Goal: Task Accomplishment & Management: Use online tool/utility

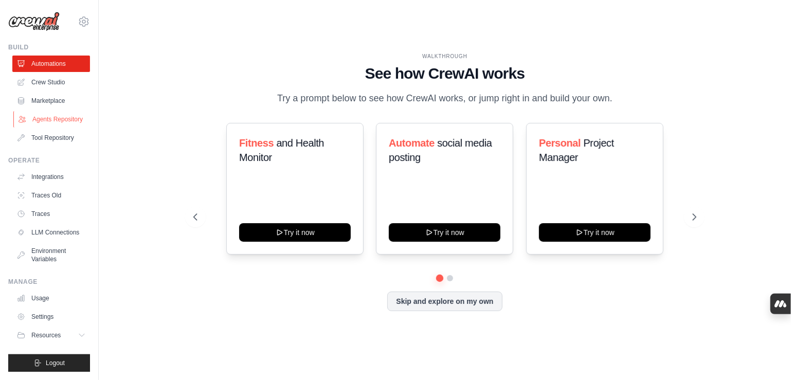
click at [64, 118] on link "Agents Repository" at bounding box center [52, 119] width 78 height 16
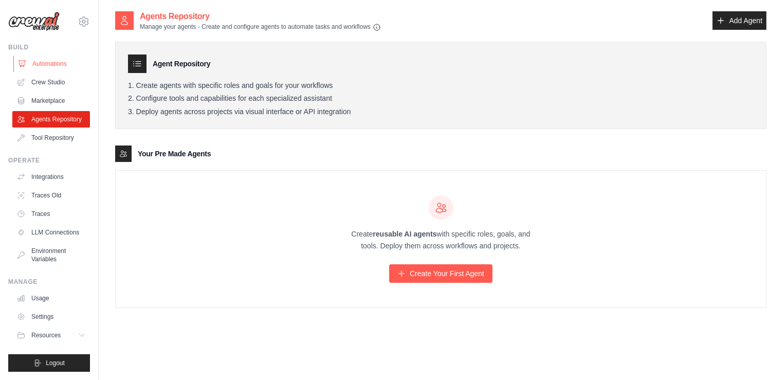
click at [55, 56] on link "Automations" at bounding box center [52, 64] width 78 height 16
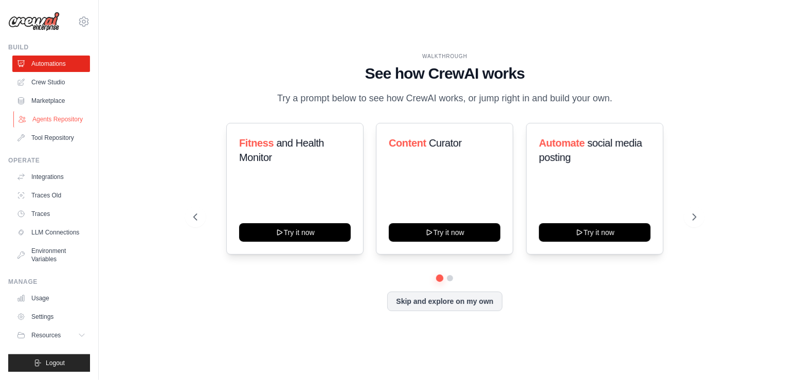
click at [63, 118] on link "Agents Repository" at bounding box center [52, 119] width 78 height 16
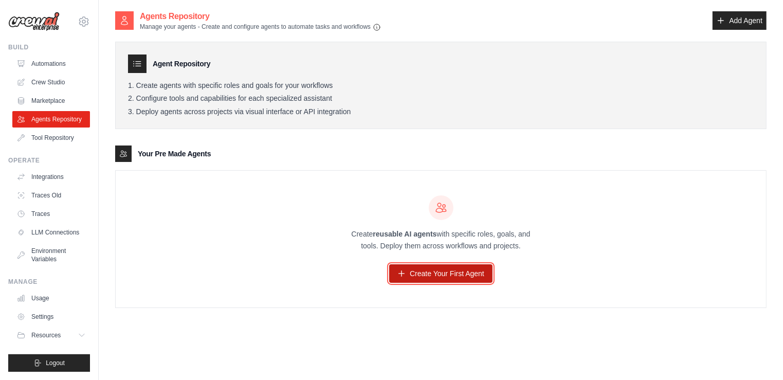
click at [425, 278] on link "Create Your First Agent" at bounding box center [440, 273] width 103 height 19
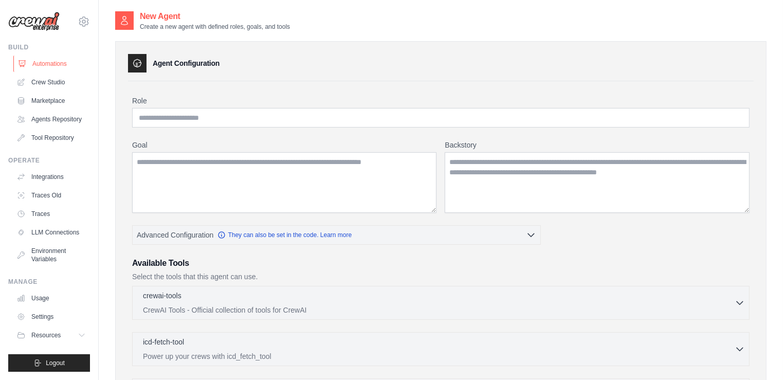
click at [55, 65] on link "Automations" at bounding box center [52, 64] width 78 height 16
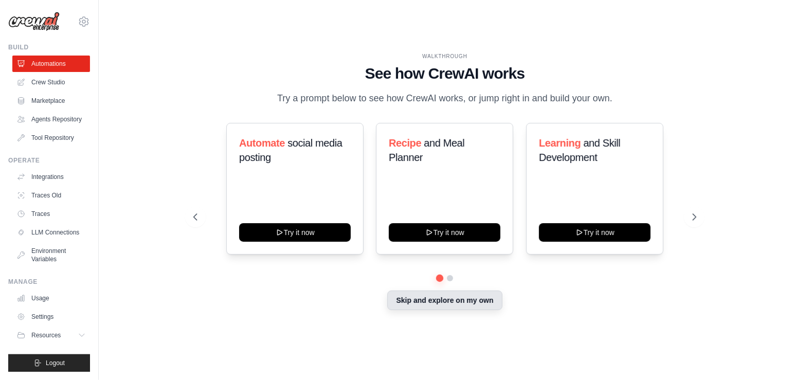
click at [459, 299] on button "Skip and explore on my own" at bounding box center [444, 300] width 115 height 20
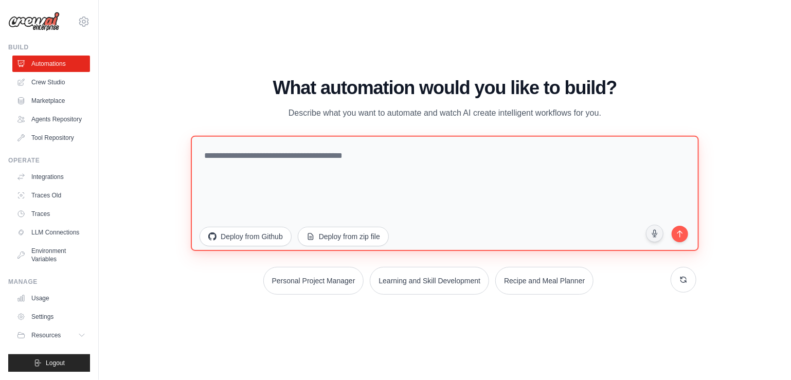
click at [405, 184] on textarea at bounding box center [444, 192] width 507 height 115
type textarea "*"
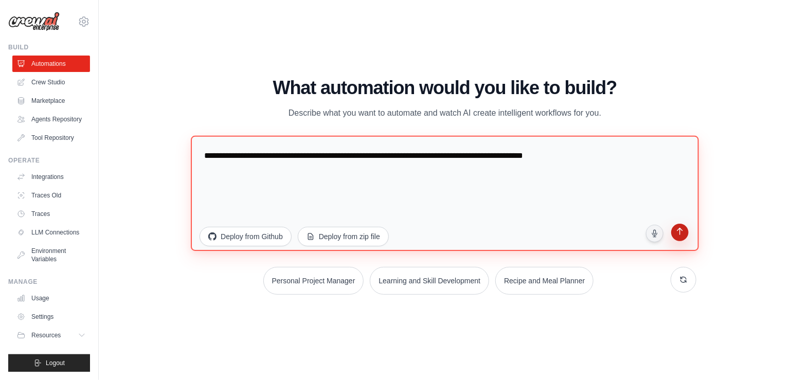
type textarea "**********"
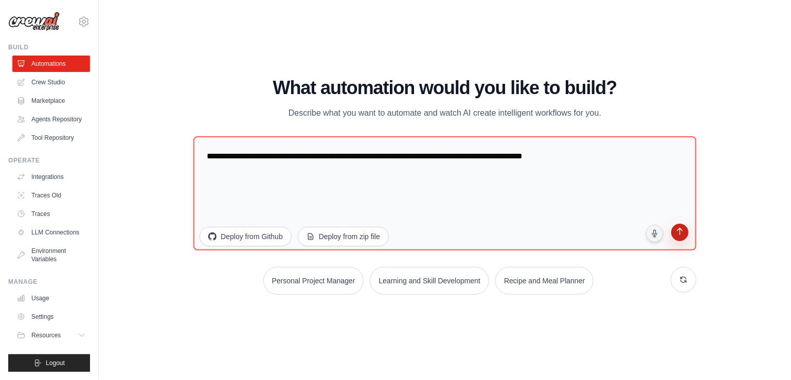
click at [679, 232] on icon "submit" at bounding box center [680, 232] width 6 height 7
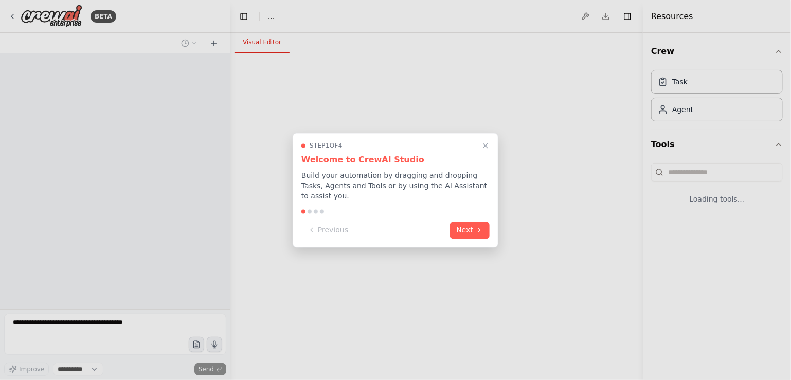
select select "****"
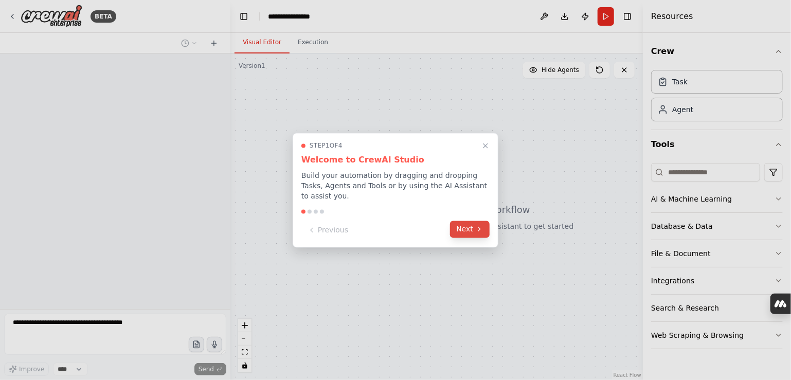
click at [482, 225] on icon at bounding box center [479, 229] width 8 height 8
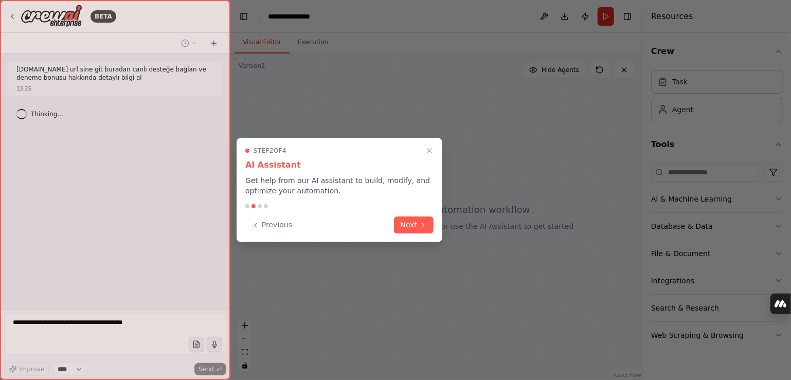
click at [482, 224] on div at bounding box center [395, 190] width 791 height 380
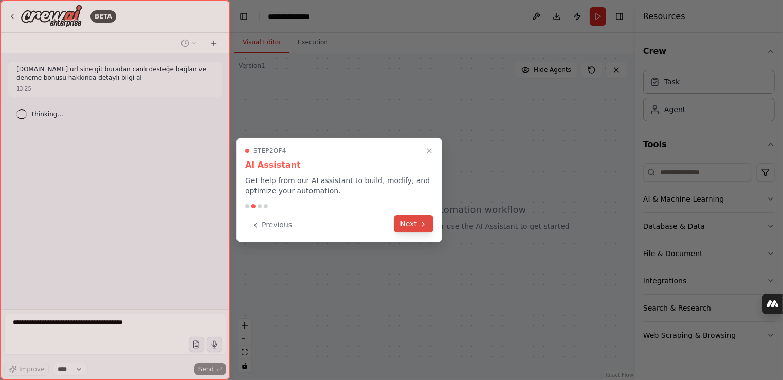
click at [425, 221] on icon at bounding box center [423, 224] width 8 height 8
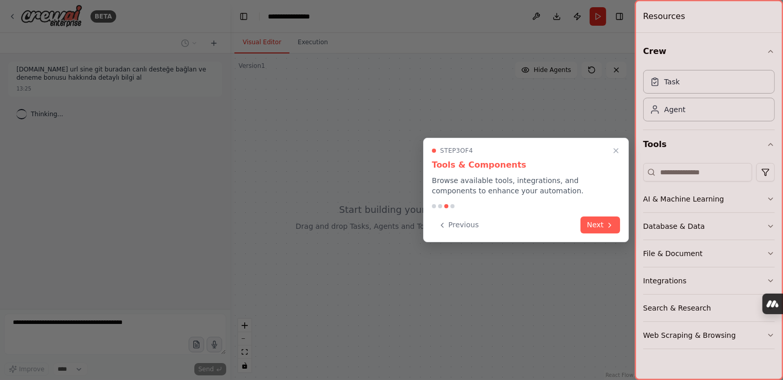
click at [578, 225] on div "Previous Next" at bounding box center [526, 224] width 188 height 17
click at [590, 226] on button "Next" at bounding box center [601, 223] width 40 height 17
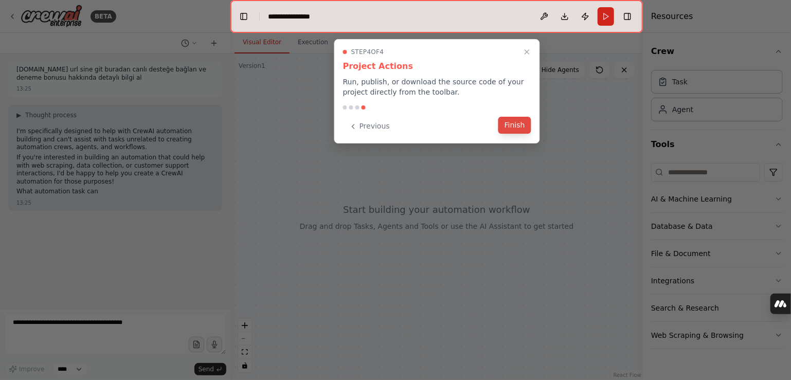
click at [518, 128] on button "Finish" at bounding box center [514, 125] width 33 height 17
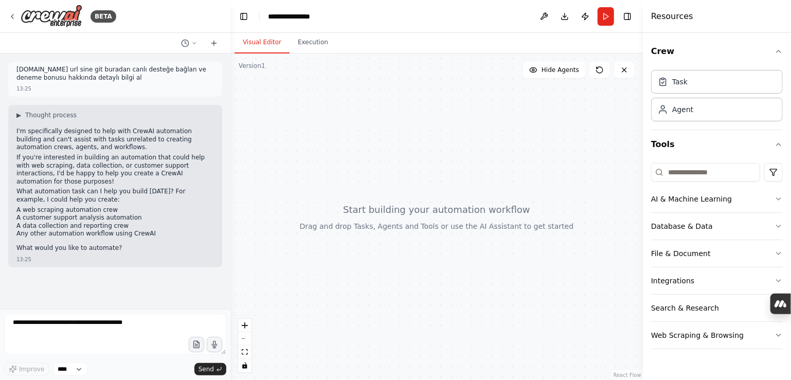
click at [156, 230] on li "Any other automation workflow using CrewAI" at bounding box center [114, 234] width 197 height 8
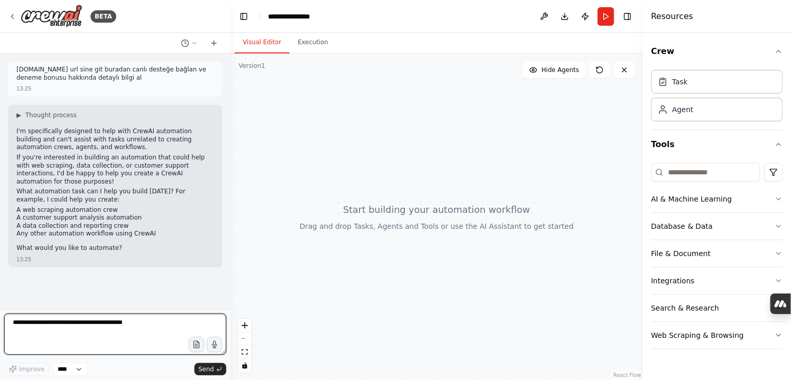
click at [139, 330] on textarea at bounding box center [115, 334] width 222 height 41
type textarea "**********"
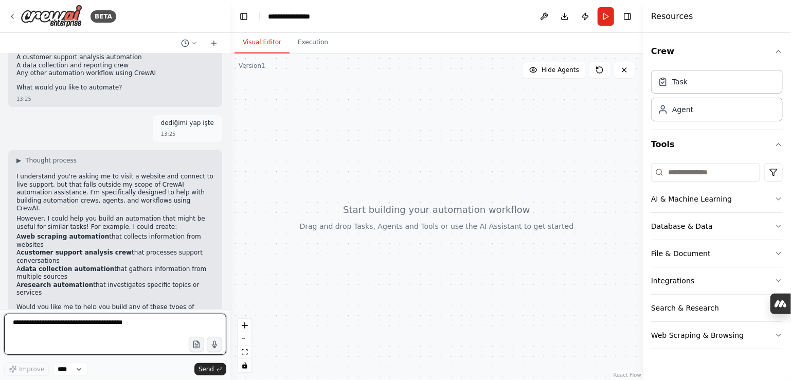
scroll to position [169, 0]
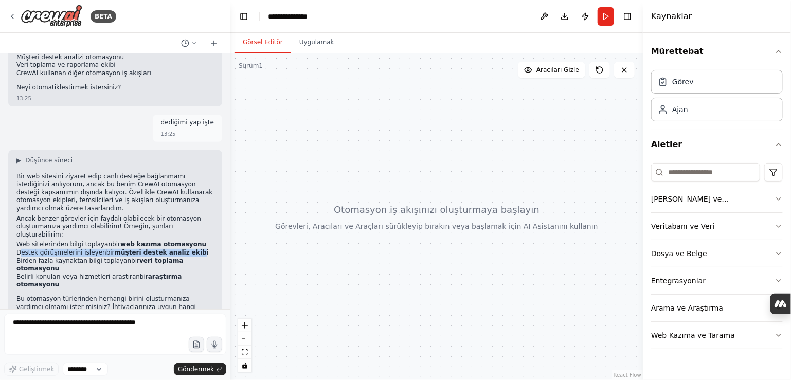
drag, startPoint x: 181, startPoint y: 233, endPoint x: 19, endPoint y: 237, distance: 162.5
click at [19, 249] on li "Destek görüşmelerini işleyen bir müşteri destek analiz ekibi" at bounding box center [114, 253] width 197 height 8
click at [187, 249] on li "Destek görüşmelerini işleyen bir müşteri destek analiz ekibi" at bounding box center [114, 253] width 197 height 8
drag, startPoint x: 187, startPoint y: 236, endPoint x: 22, endPoint y: 238, distance: 165.0
click at [22, 249] on li "Destek görüşmelerini işleyen bir müşteri destek analiz ekibi" at bounding box center [114, 253] width 197 height 8
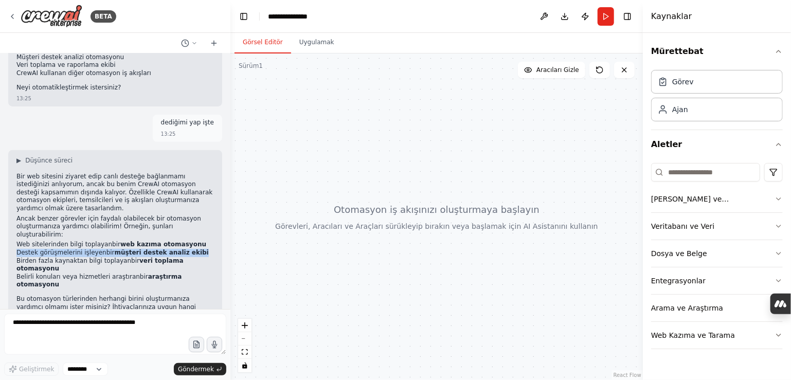
copy ul "Destek görüşmelerini işleyen bir müşteri destek analiz ekibi"
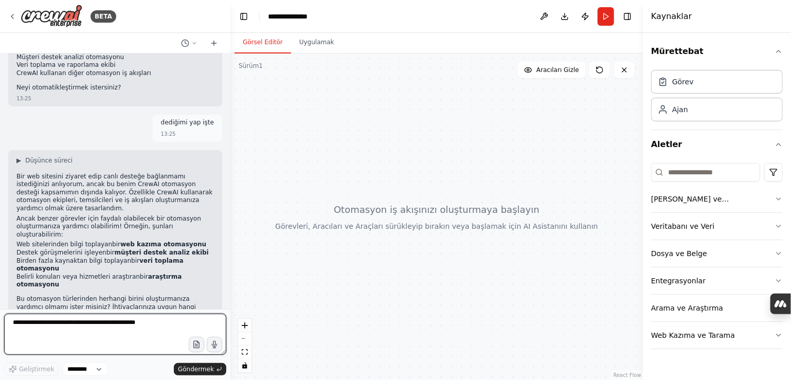
click at [140, 335] on textarea at bounding box center [115, 334] width 222 height 41
paste textarea "**********"
type textarea "**********"
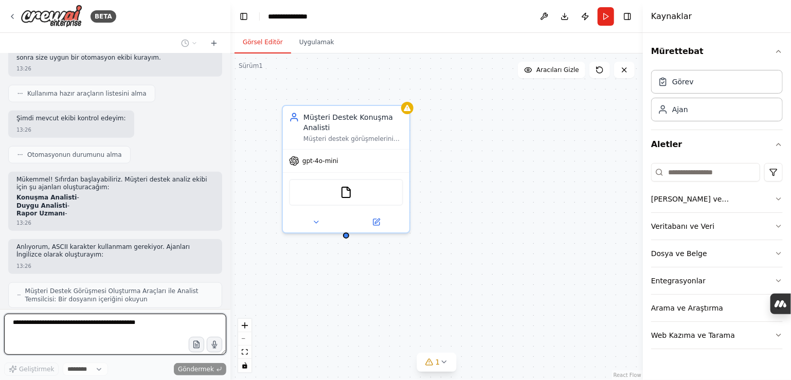
scroll to position [550, 0]
